Goal: Check status: Check status

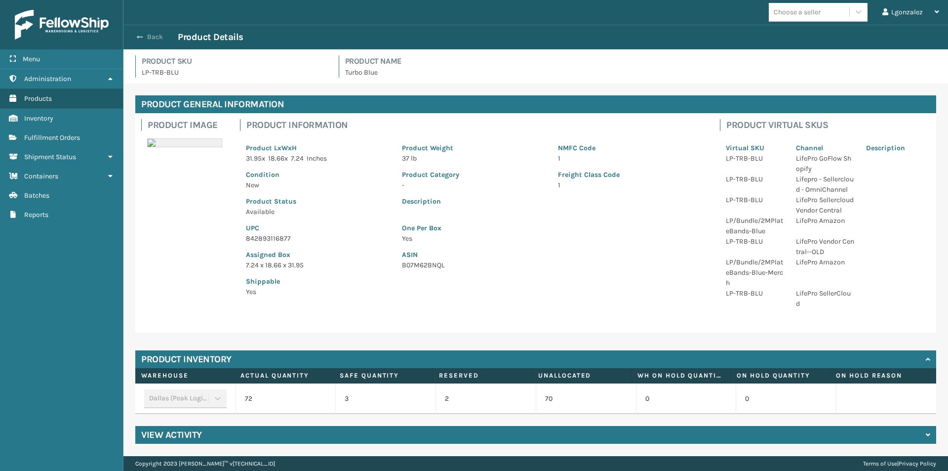
click at [151, 34] on button "Back" at bounding box center [154, 37] width 45 height 9
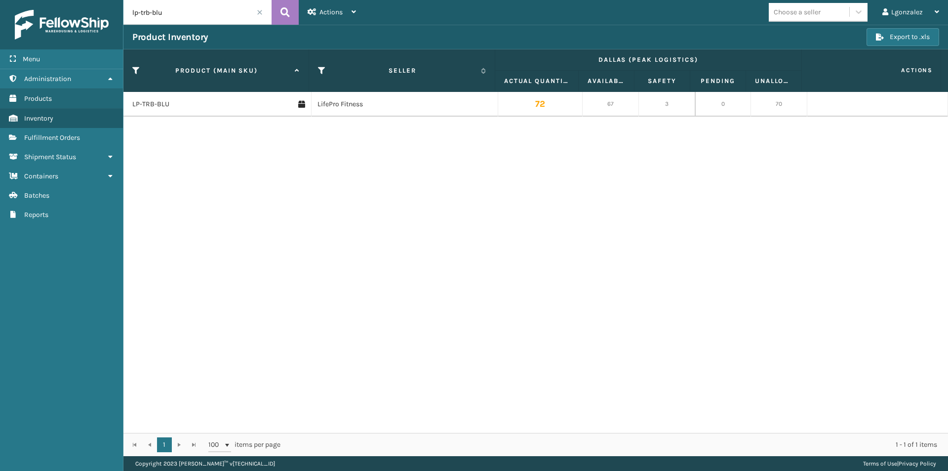
click at [257, 11] on span at bounding box center [260, 12] width 6 height 6
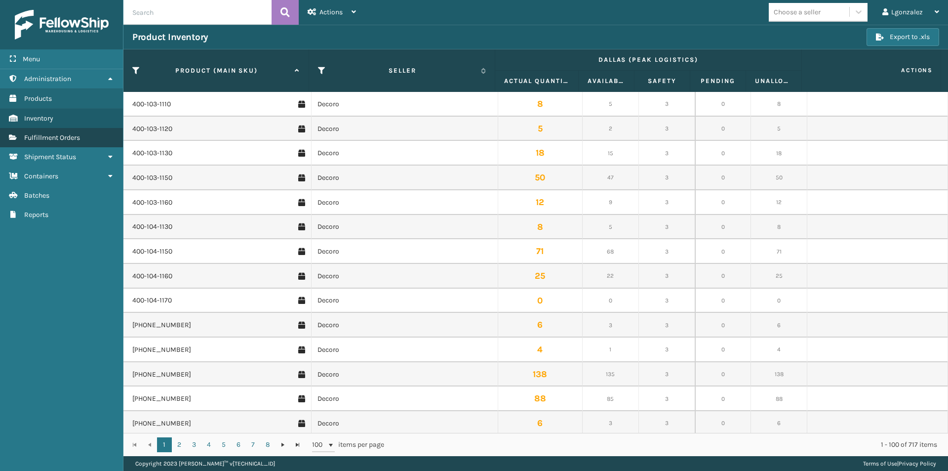
click at [60, 139] on span "Fulfillment Orders" at bounding box center [52, 137] width 56 height 8
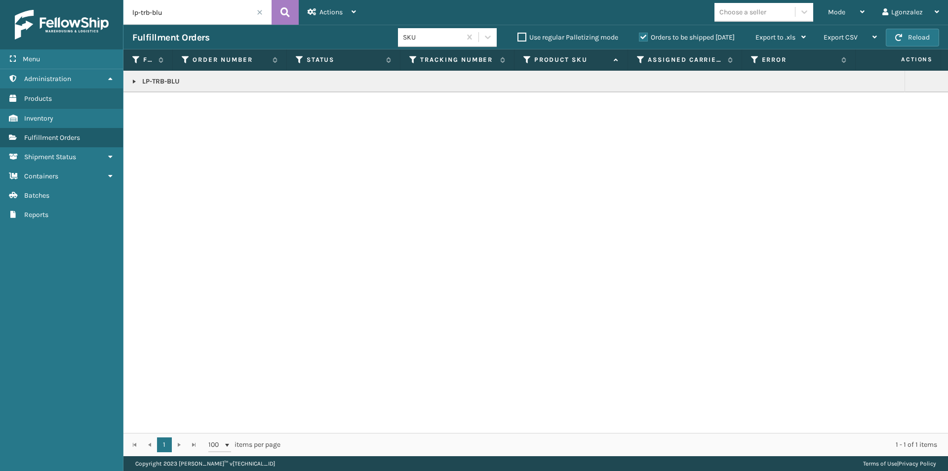
click at [260, 13] on span at bounding box center [260, 12] width 6 height 6
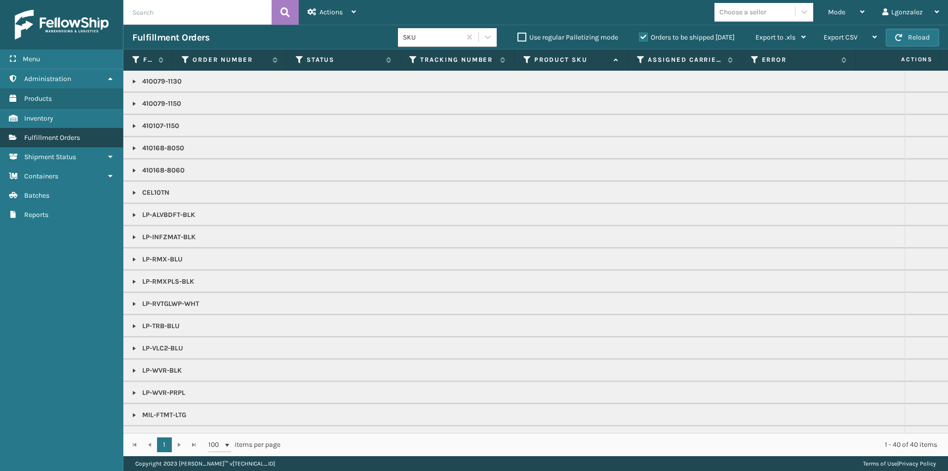
click at [50, 140] on span "Fulfillment Orders" at bounding box center [52, 137] width 56 height 8
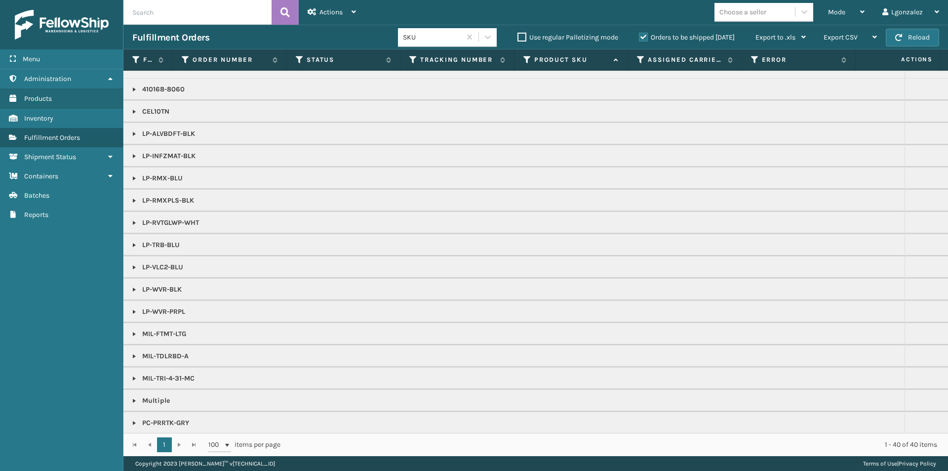
scroll to position [82, 0]
click at [57, 135] on span "Fulfillment Orders" at bounding box center [52, 137] width 56 height 8
click at [69, 156] on span "Shipment Status" at bounding box center [50, 157] width 52 height 8
click at [71, 157] on span "Shipment Status" at bounding box center [50, 157] width 52 height 8
click at [60, 134] on span "Fulfillment Orders" at bounding box center [52, 137] width 56 height 8
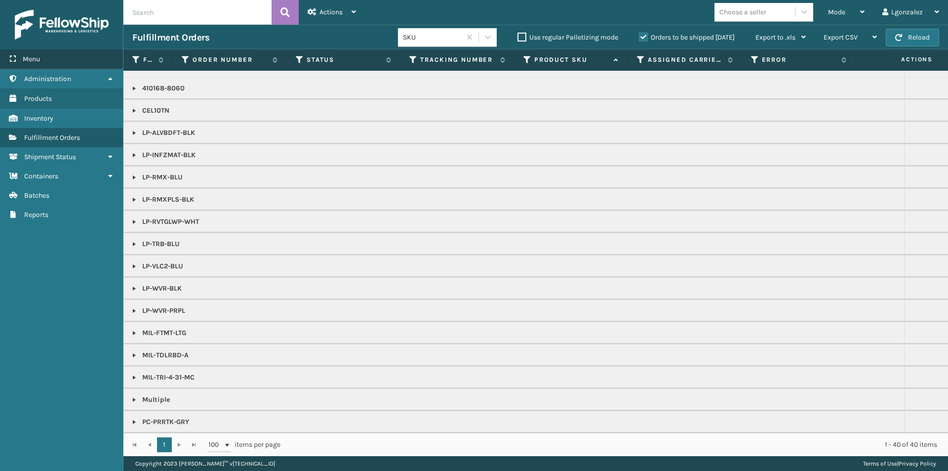
click at [39, 56] on span "Menu" at bounding box center [31, 59] width 17 height 8
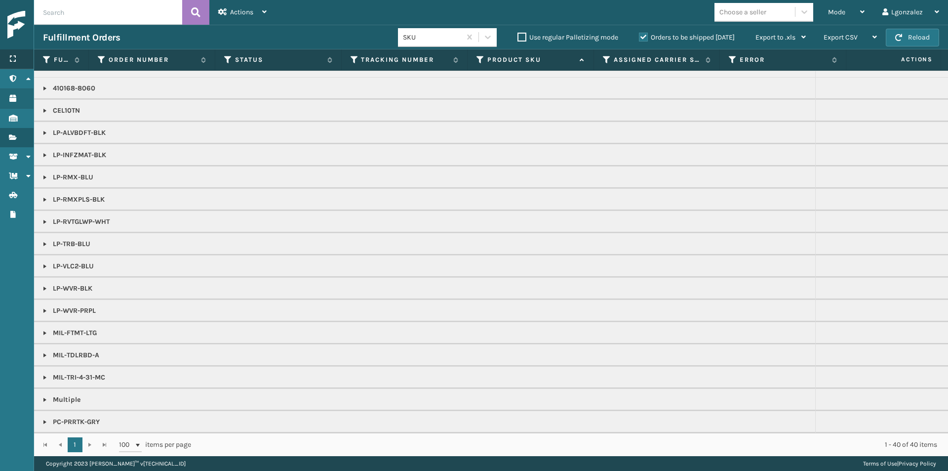
click at [39, 56] on th "Fulfillment Order Id" at bounding box center [61, 59] width 55 height 21
click at [11, 51] on div "Menu" at bounding box center [17, 59] width 34 height 20
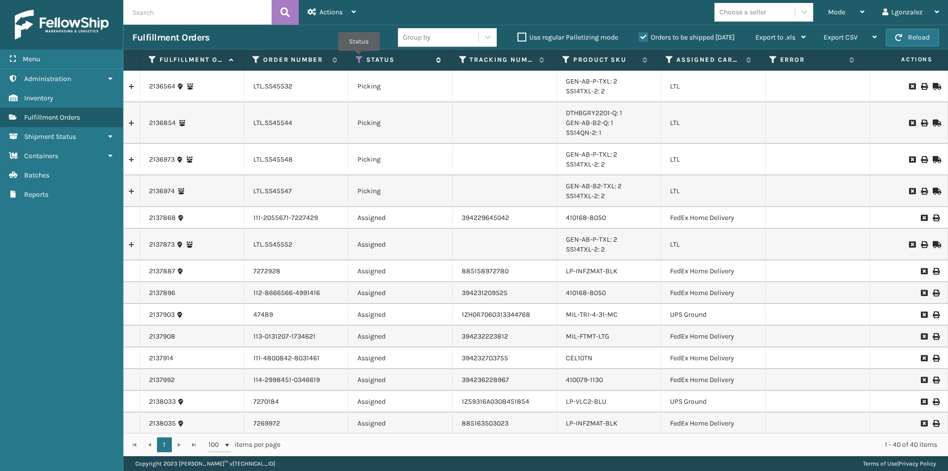
click at [359, 58] on icon at bounding box center [359, 59] width 8 height 9
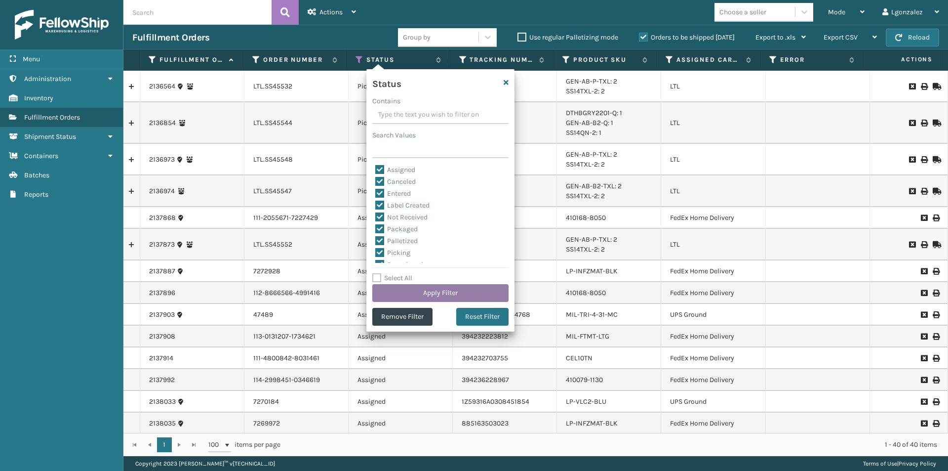
click at [454, 292] on button "Apply Filter" at bounding box center [440, 293] width 136 height 18
